Goal: Transaction & Acquisition: Purchase product/service

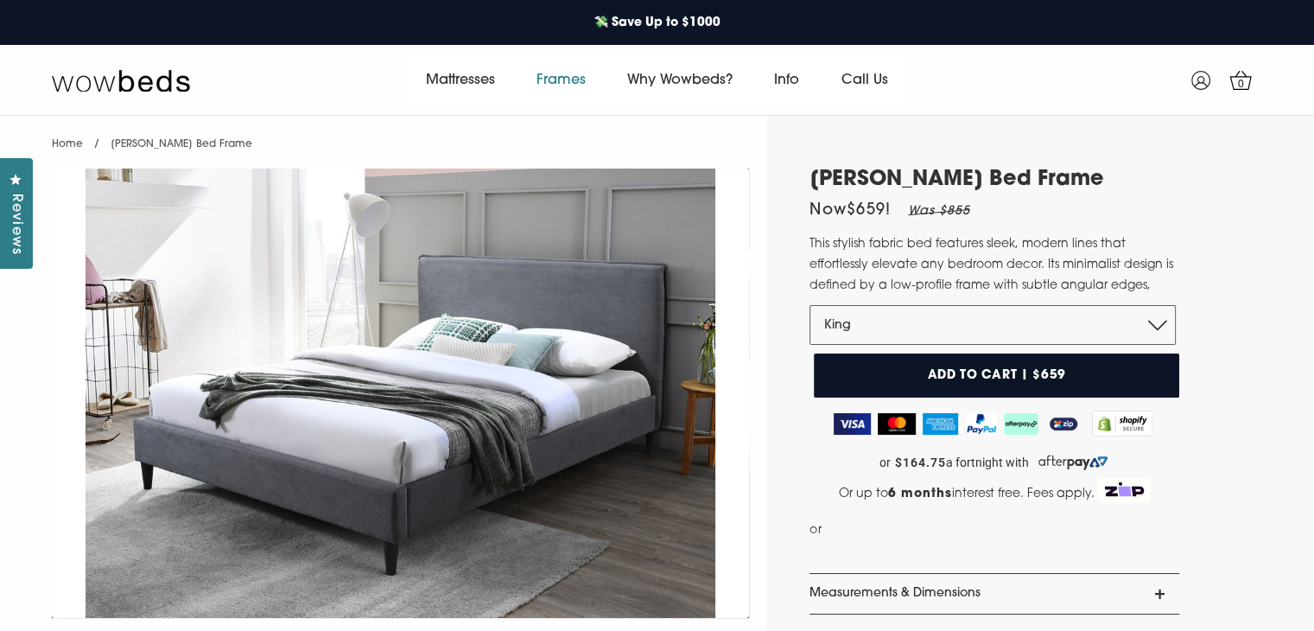
click at [542, 72] on link "Frames" at bounding box center [561, 80] width 91 height 48
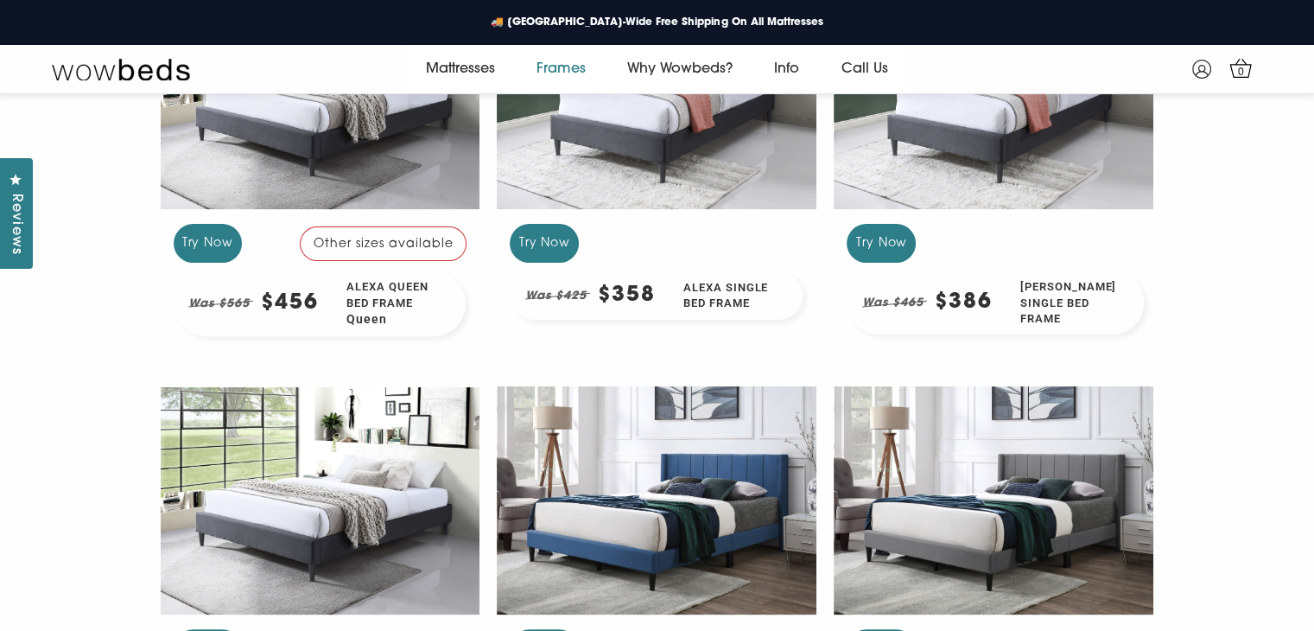
scroll to position [497, 0]
click at [397, 170] on div at bounding box center [321, 96] width 320 height 239
